Goal: Book appointment/travel/reservation

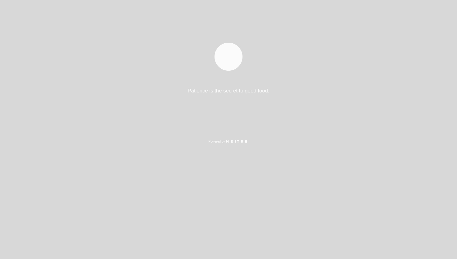
select select "es"
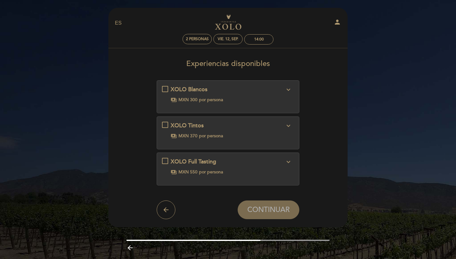
click at [162, 122] on div "XOLO Tintos\a\9\9\9\9\9\9\a\9\9\9\9\9\9\a\9\9\9\9\9\9\9expand_more\a\9\9\9\9\9\…" at bounding box center [165, 125] width 6 height 6
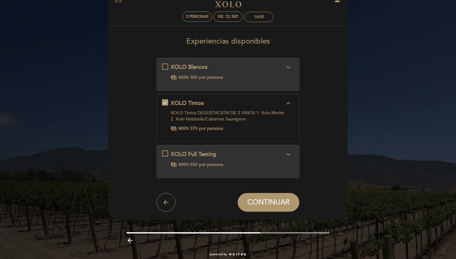
scroll to position [34, 0]
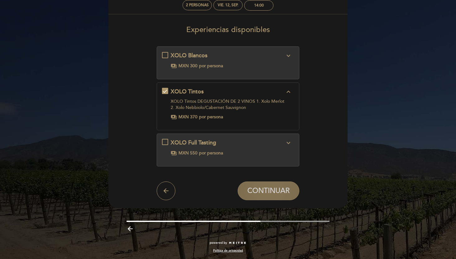
click at [252, 190] on span "CONTINUAR" at bounding box center [268, 190] width 42 height 9
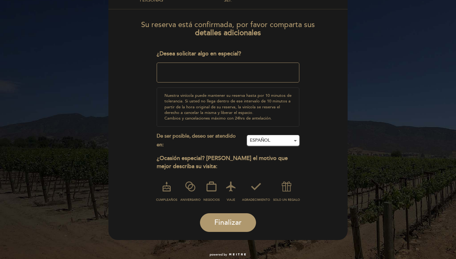
scroll to position [68, 0]
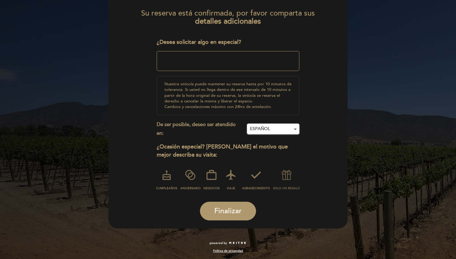
click at [289, 175] on icon at bounding box center [286, 175] width 16 height 16
click at [228, 213] on span "Finalizar" at bounding box center [227, 211] width 27 height 9
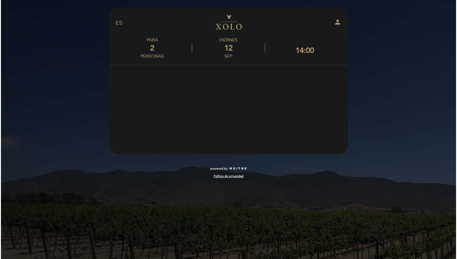
scroll to position [0, 0]
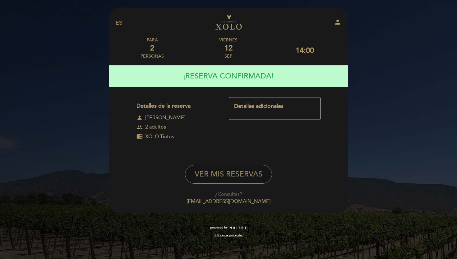
click at [249, 177] on button "VER MIS RESERVAS" at bounding box center [228, 174] width 87 height 19
select select "es"
